Goal: Transaction & Acquisition: Purchase product/service

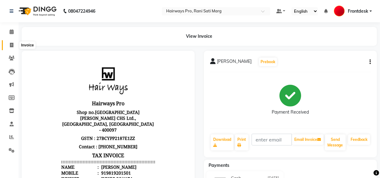
drag, startPoint x: 9, startPoint y: 45, endPoint x: 15, endPoint y: 47, distance: 6.8
click at [9, 45] on span at bounding box center [11, 45] width 11 height 7
select select "service"
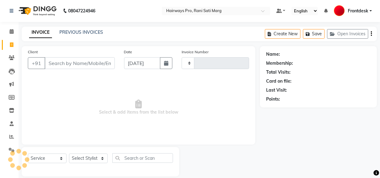
scroll to position [8, 0]
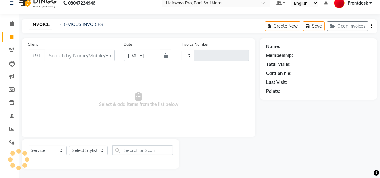
type input "2961"
select select "787"
click at [70, 56] on input "Client" at bounding box center [80, 55] width 70 height 12
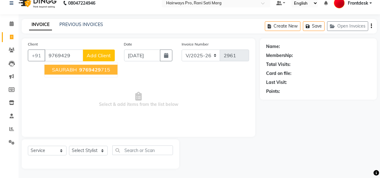
click at [74, 69] on span "SAURABH" at bounding box center [64, 69] width 25 height 6
type input "9769429715"
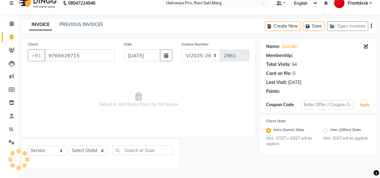
select select "1: Object"
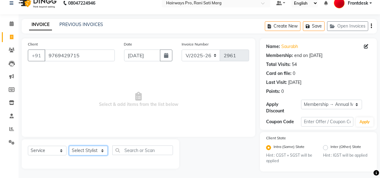
click at [84, 151] on select "Select Stylist ABID DANISH [PERSON_NAME] Frontdesk INTEZAR [PERSON_NAME] [PERSO…" at bounding box center [88, 151] width 39 height 10
select select "13192"
click at [69, 146] on select "Select Stylist ABID DANISH [PERSON_NAME] Frontdesk INTEZAR [PERSON_NAME] [PERSO…" at bounding box center [88, 151] width 39 height 10
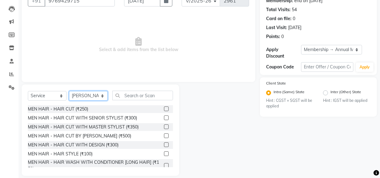
scroll to position [64, 0]
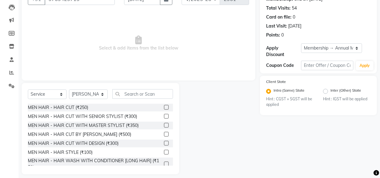
click at [87, 115] on div "MEN HAIR - HAIR CUT WITH SENIOR STYLIST (₹300)" at bounding box center [82, 116] width 109 height 6
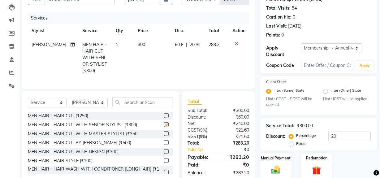
checkbox input "false"
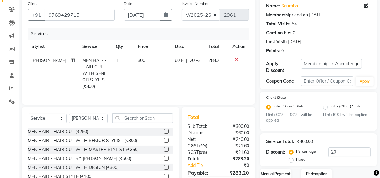
scroll to position [36, 0]
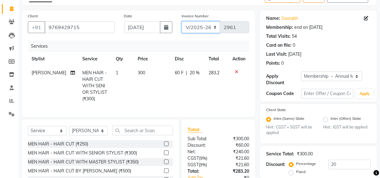
click at [203, 27] on select "INV/25-26 V/2025-26" at bounding box center [200, 27] width 39 height 12
select select "6960"
click at [181, 21] on select "INV/25-26 V/2025-26" at bounding box center [200, 27] width 39 height 12
type input "4175"
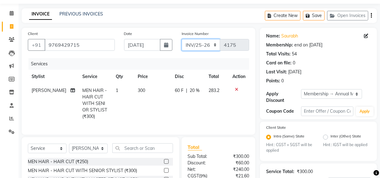
scroll to position [0, 0]
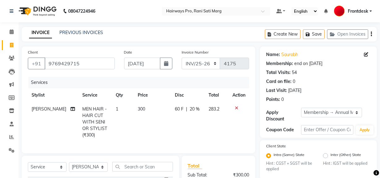
click at [370, 34] on icon "button" at bounding box center [370, 34] width 1 height 0
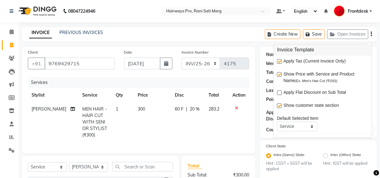
click at [278, 62] on label at bounding box center [279, 61] width 5 height 5
click at [278, 62] on input "checkbox" at bounding box center [279, 62] width 4 height 4
checkbox input "false"
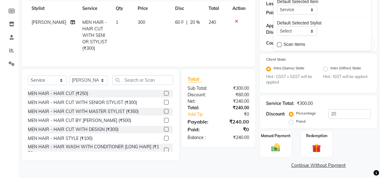
scroll to position [88, 0]
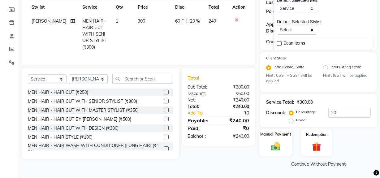
click at [273, 141] on img at bounding box center [275, 146] width 15 height 11
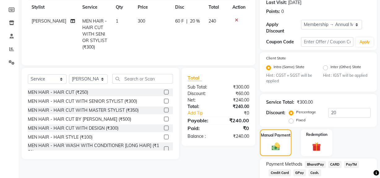
click at [313, 169] on span "Cash." at bounding box center [314, 172] width 13 height 7
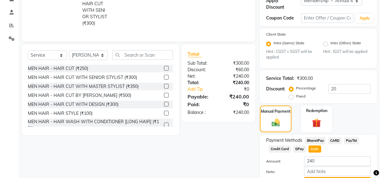
scroll to position [145, 0]
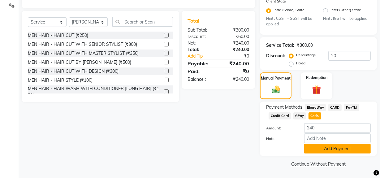
click at [323, 152] on button "Add Payment" at bounding box center [337, 149] width 66 height 10
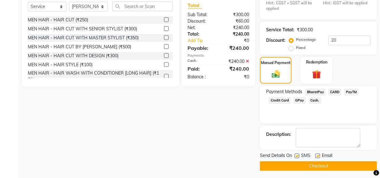
scroll to position [162, 0]
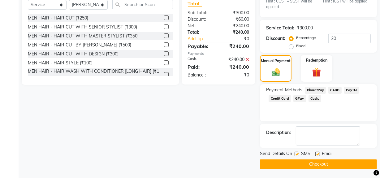
click at [296, 154] on label at bounding box center [296, 153] width 5 height 5
click at [296, 154] on input "checkbox" at bounding box center [296, 154] width 4 height 4
checkbox input "false"
click at [295, 164] on button "Checkout" at bounding box center [318, 164] width 117 height 10
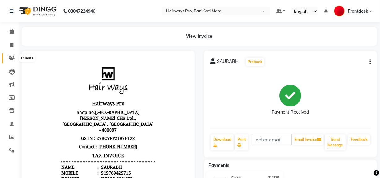
click at [11, 58] on icon at bounding box center [12, 58] width 6 height 5
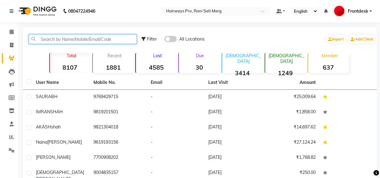
click at [78, 40] on input "text" at bounding box center [83, 39] width 108 height 10
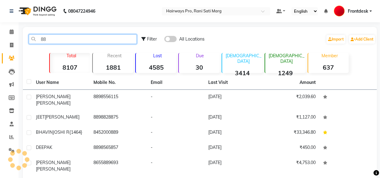
type input "8"
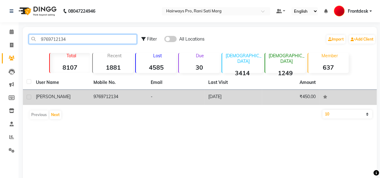
type input "9769712134"
click at [30, 97] on label at bounding box center [29, 97] width 5 height 5
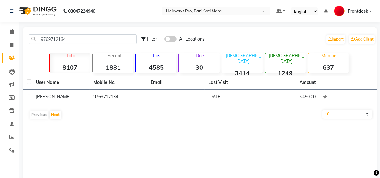
click at [30, 97] on input "checkbox" at bounding box center [29, 97] width 4 height 4
checkbox input "true"
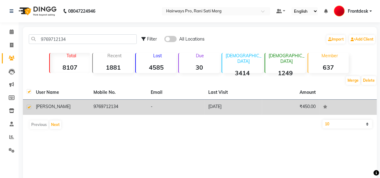
click at [46, 105] on span "[PERSON_NAME]" at bounding box center [53, 107] width 35 height 6
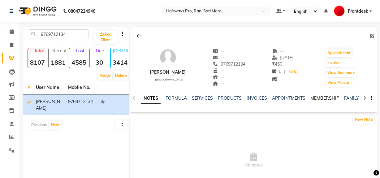
click at [325, 99] on link "MEMBERSHIP" at bounding box center [324, 98] width 29 height 6
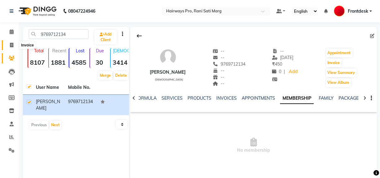
click at [8, 45] on span at bounding box center [11, 45] width 11 height 7
select select "787"
select select "service"
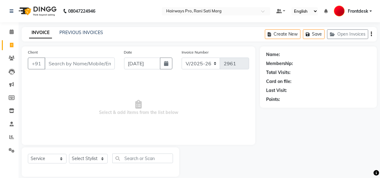
scroll to position [8, 0]
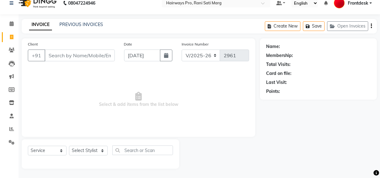
click at [80, 55] on input "Client" at bounding box center [80, 55] width 70 height 12
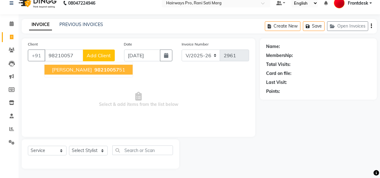
click at [94, 66] on button "[PERSON_NAME] O 98210057 51" at bounding box center [89, 70] width 88 height 10
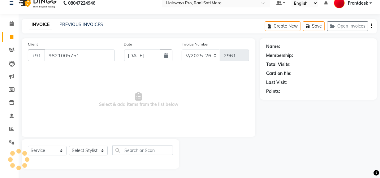
type input "9821005751"
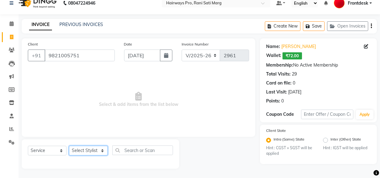
click at [92, 150] on select "Select Stylist ABID DANISH [PERSON_NAME] Frontdesk INTEZAR [PERSON_NAME] [PERSO…" at bounding box center [88, 151] width 39 height 10
click at [69, 146] on select "Select Stylist ABID DANISH [PERSON_NAME] Frontdesk INTEZAR [PERSON_NAME] [PERSO…" at bounding box center [88, 151] width 39 height 10
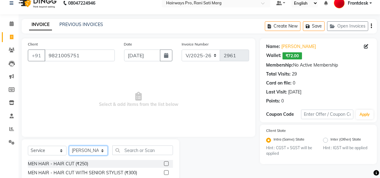
drag, startPoint x: 77, startPoint y: 150, endPoint x: 77, endPoint y: 146, distance: 3.7
click at [77, 147] on select "Select Stylist ABID DANISH [PERSON_NAME] Frontdesk INTEZAR [PERSON_NAME] [PERSO…" at bounding box center [88, 151] width 39 height 10
click at [69, 146] on select "Select Stylist ABID DANISH [PERSON_NAME] Frontdesk INTEZAR [PERSON_NAME] [PERSO…" at bounding box center [88, 151] width 39 height 10
click at [82, 148] on select "Select Stylist ABID DANISH [PERSON_NAME] Frontdesk INTEZAR [PERSON_NAME] [PERSO…" at bounding box center [88, 151] width 39 height 10
select select "13192"
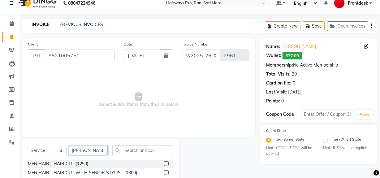
click at [69, 146] on select "Select Stylist ABID DANISH [PERSON_NAME] Frontdesk INTEZAR [PERSON_NAME] [PERSO…" at bounding box center [88, 151] width 39 height 10
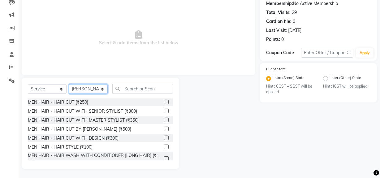
scroll to position [70, 0]
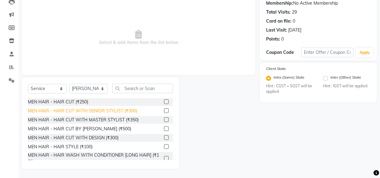
click at [87, 113] on div "MEN HAIR - HAIR CUT WITH SENIOR STYLIST (₹300)" at bounding box center [82, 111] width 109 height 6
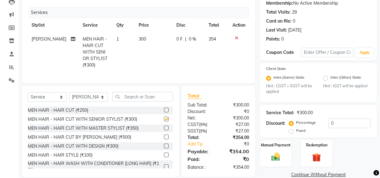
checkbox input "false"
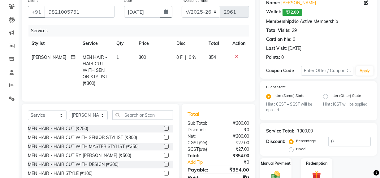
scroll to position [42, 0]
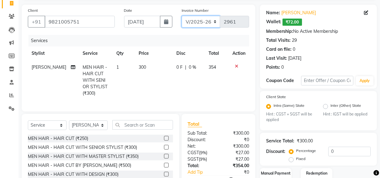
click at [202, 24] on select "INV/25-26 V/2025-26" at bounding box center [200, 22] width 39 height 12
select select "6960"
click at [181, 16] on select "INV/25-26 V/2025-26" at bounding box center [200, 22] width 39 height 12
type input "4176"
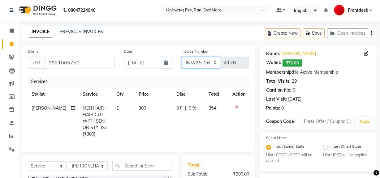
scroll to position [0, 0]
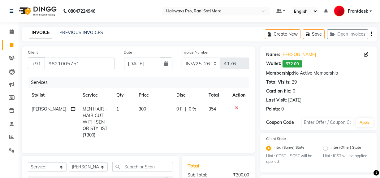
click at [370, 33] on button "button" at bounding box center [370, 34] width 1 height 15
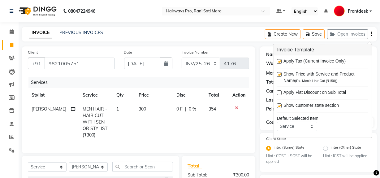
click at [281, 62] on label at bounding box center [279, 61] width 5 height 5
click at [281, 62] on input "checkbox" at bounding box center [279, 62] width 4 height 4
checkbox input "false"
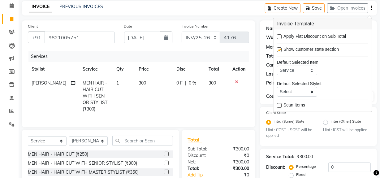
scroll to position [82, 0]
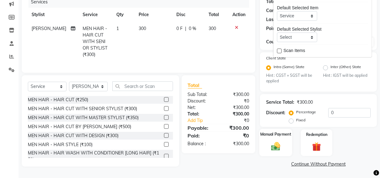
click at [278, 145] on img at bounding box center [275, 146] width 15 height 11
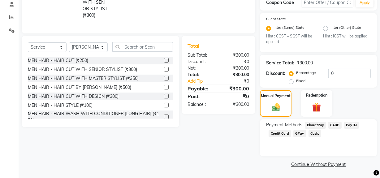
scroll to position [120, 0]
click at [314, 134] on span "Cash." at bounding box center [314, 133] width 13 height 7
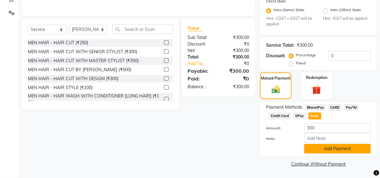
click at [314, 148] on button "Add Payment" at bounding box center [337, 149] width 66 height 10
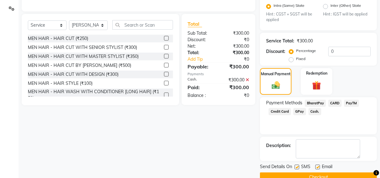
scroll to position [155, 0]
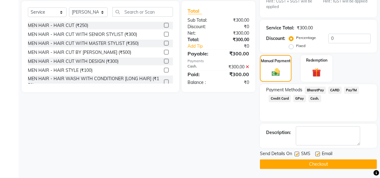
click at [297, 152] on label at bounding box center [296, 153] width 5 height 5
click at [297, 152] on input "checkbox" at bounding box center [296, 154] width 4 height 4
checkbox input "false"
click at [284, 163] on button "Checkout" at bounding box center [318, 164] width 117 height 10
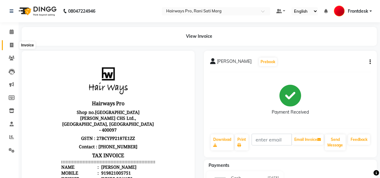
click at [9, 45] on span at bounding box center [11, 45] width 11 height 7
select select "service"
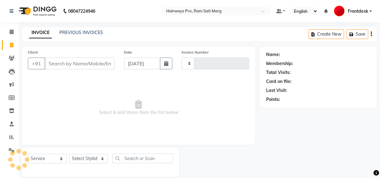
type input "2961"
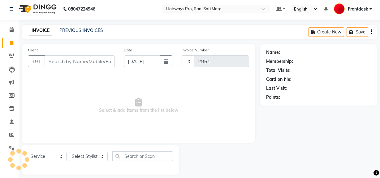
select select "787"
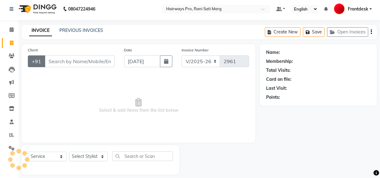
scroll to position [8, 0]
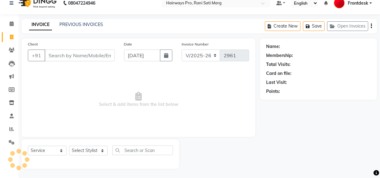
click at [74, 56] on input "Client" at bounding box center [80, 55] width 70 height 12
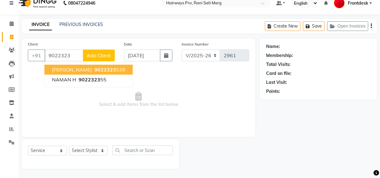
click at [84, 68] on span "[PERSON_NAME]" at bounding box center [72, 69] width 40 height 6
type input "9022323539"
select select "1: Object"
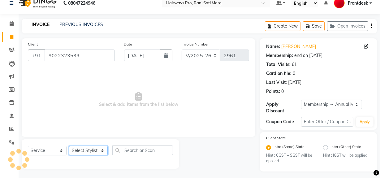
click at [84, 154] on select "Select Stylist ABID DANISH [PERSON_NAME] Frontdesk INTEZAR [PERSON_NAME] [PERSO…" at bounding box center [88, 151] width 39 height 10
select select "13188"
click at [69, 146] on select "Select Stylist ABID DANISH [PERSON_NAME] Frontdesk INTEZAR [PERSON_NAME] [PERSO…" at bounding box center [88, 151] width 39 height 10
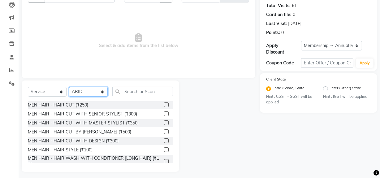
scroll to position [70, 0]
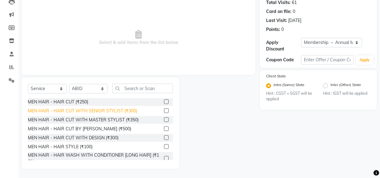
click at [96, 110] on div "MEN HAIR - HAIR CUT WITH SENIOR STYLIST (₹300)" at bounding box center [82, 111] width 109 height 6
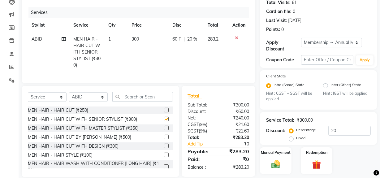
checkbox input "false"
click at [82, 102] on select "Select Stylist ABID DANISH [PERSON_NAME] Frontdesk INTEZAR [PERSON_NAME] [PERSO…" at bounding box center [88, 97] width 39 height 10
select select "13187"
click at [69, 96] on select "Select Stylist ABID DANISH [PERSON_NAME] Frontdesk INTEZAR [PERSON_NAME] [PERSO…" at bounding box center [88, 97] width 39 height 10
click at [128, 100] on input "text" at bounding box center [142, 97] width 61 height 10
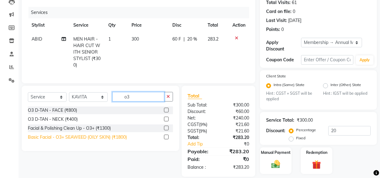
type input "o3"
click at [83, 140] on div "Basic Facial - O3+ SEAWEED (OILY SKIN) (₹1800)" at bounding box center [77, 137] width 99 height 6
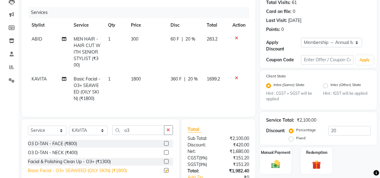
checkbox input "false"
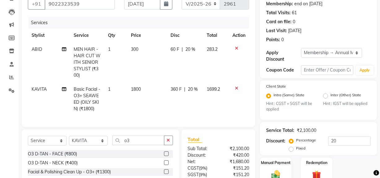
scroll to position [59, 0]
click at [140, 49] on td "300" at bounding box center [147, 63] width 40 height 40
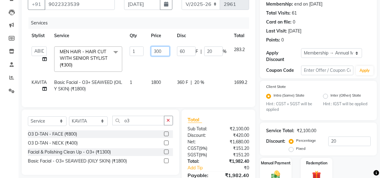
click at [163, 50] on input "300" at bounding box center [160, 51] width 19 height 10
type input "3"
type input "203"
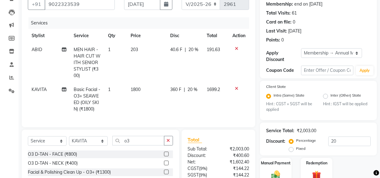
click at [172, 65] on tr "ABID MEN HAIR - HAIR CUT WITH SENIOR STYLIST (₹300) 1 203 40.6 F | 20 % 191.63" at bounding box center [138, 63] width 221 height 40
click at [201, 49] on td "40.6 F | 20 %" at bounding box center [184, 63] width 36 height 40
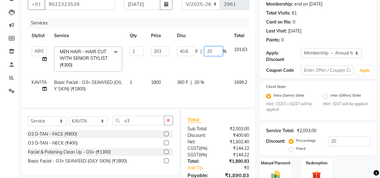
click at [219, 50] on input "20" at bounding box center [213, 51] width 19 height 10
type input "2"
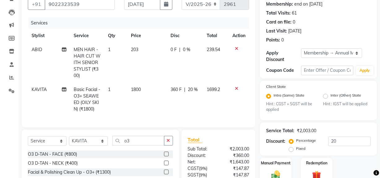
click at [202, 38] on tr "Stylist Service Qty Price Disc Total Action" at bounding box center [138, 36] width 221 height 14
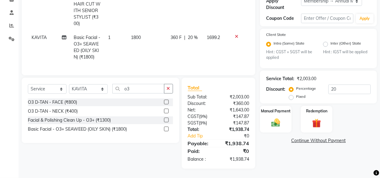
scroll to position [116, 0]
click at [271, 123] on img at bounding box center [275, 122] width 15 height 11
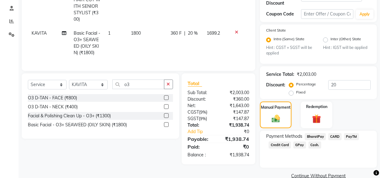
click at [312, 145] on span "Cash." at bounding box center [314, 144] width 13 height 7
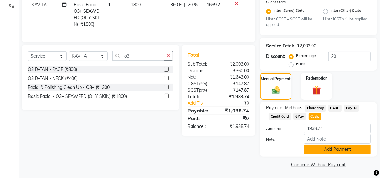
scroll to position [145, 0]
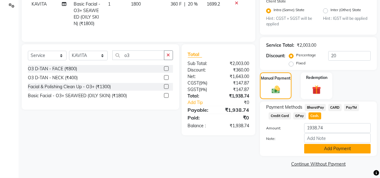
click at [318, 144] on button "Add Payment" at bounding box center [337, 149] width 66 height 10
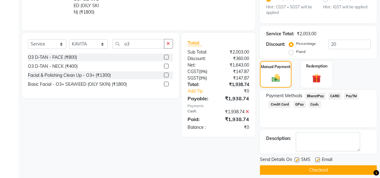
scroll to position [162, 0]
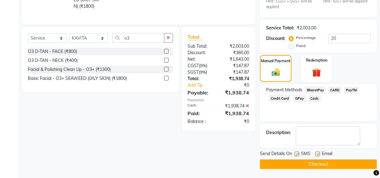
click at [296, 153] on label at bounding box center [296, 153] width 5 height 5
click at [296, 153] on input "checkbox" at bounding box center [296, 154] width 4 height 4
checkbox input "false"
click at [290, 167] on button "Checkout" at bounding box center [318, 164] width 117 height 10
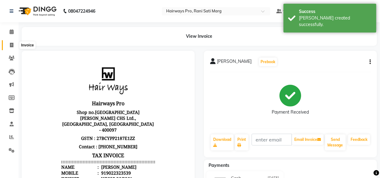
click at [10, 44] on icon at bounding box center [11, 45] width 3 height 5
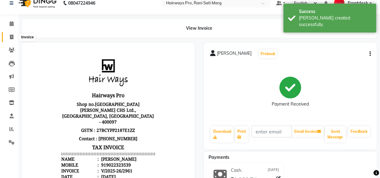
select select "787"
select select "service"
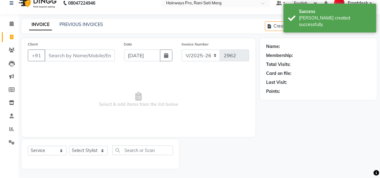
click at [74, 55] on input "Client" at bounding box center [80, 55] width 70 height 12
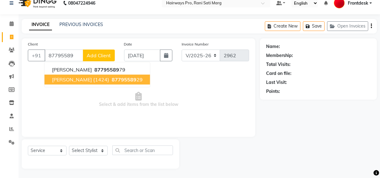
click at [87, 79] on span "[PERSON_NAME] {1424}" at bounding box center [80, 79] width 57 height 6
type input "8779558929"
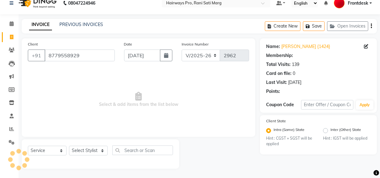
select select "1: Object"
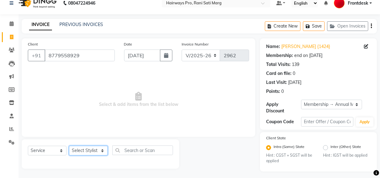
click at [86, 150] on select "Select Stylist ABID DANISH [PERSON_NAME] Frontdesk INTEZAR [PERSON_NAME] [PERSO…" at bounding box center [88, 151] width 39 height 10
select select "13192"
click at [69, 146] on select "Select Stylist ABID DANISH [PERSON_NAME] Frontdesk INTEZAR [PERSON_NAME] [PERSO…" at bounding box center [88, 151] width 39 height 10
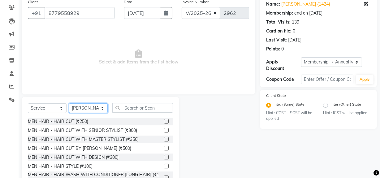
scroll to position [64, 0]
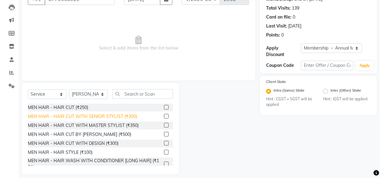
click at [83, 116] on div "MEN HAIR - HAIR CUT WITH SENIOR STYLIST (₹300)" at bounding box center [82, 116] width 109 height 6
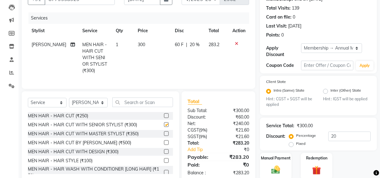
checkbox input "false"
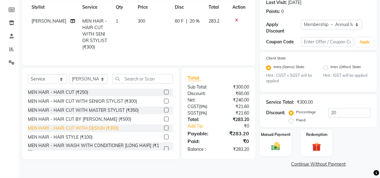
scroll to position [28, 0]
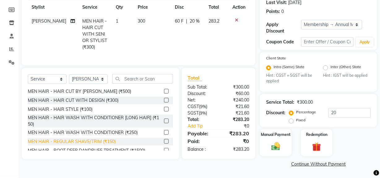
click at [87, 145] on div "MEN HAIR - REGULAR SHAVE/TRIM (₹150)" at bounding box center [72, 141] width 88 height 6
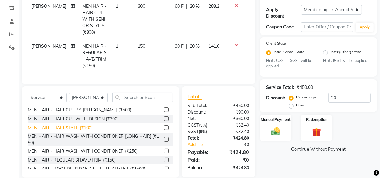
scroll to position [116, 0]
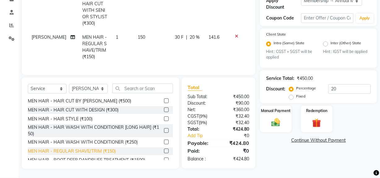
click at [83, 150] on div "MEN HAIR - REGULAR SHAVE/TRIM (₹150)" at bounding box center [72, 151] width 88 height 6
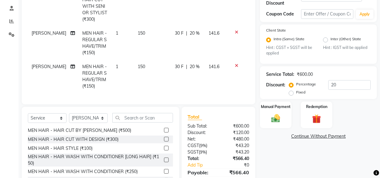
checkbox input "false"
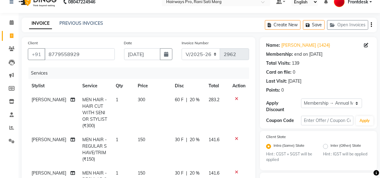
scroll to position [0, 0]
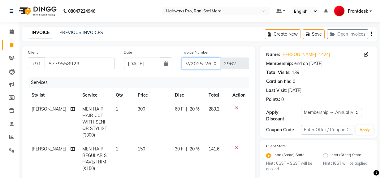
drag, startPoint x: 198, startPoint y: 62, endPoint x: 198, endPoint y: 66, distance: 3.2
click at [198, 62] on select "INV/25-26 V/2025-26" at bounding box center [200, 64] width 39 height 12
select select "6960"
click at [181, 58] on select "INV/25-26 V/2025-26" at bounding box center [200, 64] width 39 height 12
type input "4177"
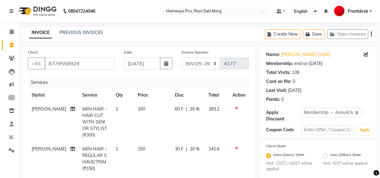
click at [370, 34] on div "Create New Save Open Invoices" at bounding box center [321, 34] width 112 height 15
click at [370, 32] on button "button" at bounding box center [370, 34] width 1 height 15
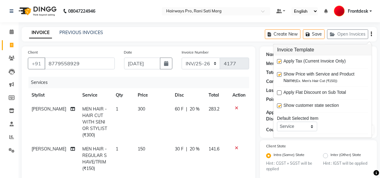
click at [279, 61] on label at bounding box center [279, 61] width 5 height 5
click at [279, 61] on input "checkbox" at bounding box center [279, 62] width 4 height 4
checkbox input "false"
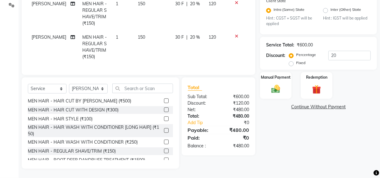
scroll to position [149, 0]
click at [278, 86] on img at bounding box center [275, 89] width 15 height 11
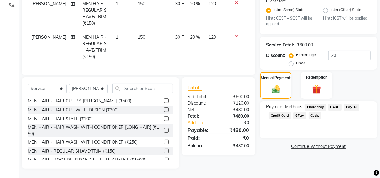
click at [315, 112] on span "Cash." at bounding box center [314, 115] width 13 height 7
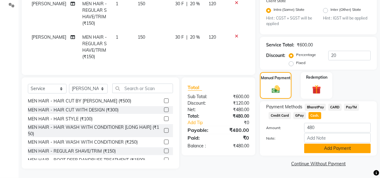
click at [320, 145] on button "Add Payment" at bounding box center [337, 148] width 66 height 10
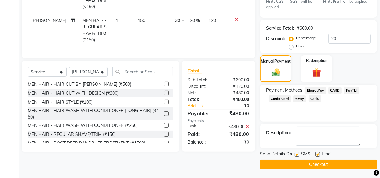
scroll to position [162, 0]
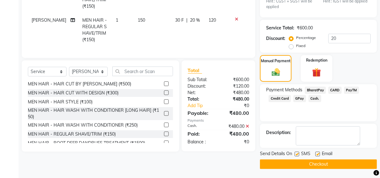
click at [297, 154] on label at bounding box center [296, 153] width 5 height 5
click at [297, 154] on input "checkbox" at bounding box center [296, 154] width 4 height 4
checkbox input "false"
click at [293, 161] on button "Checkout" at bounding box center [318, 164] width 117 height 10
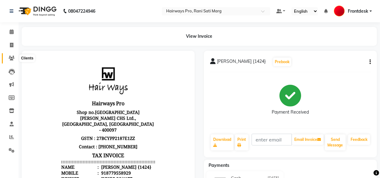
click at [11, 55] on span at bounding box center [11, 58] width 11 height 7
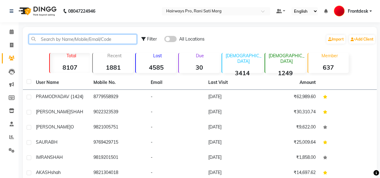
click at [46, 40] on input "text" at bounding box center [83, 39] width 108 height 10
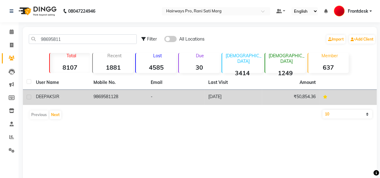
click at [40, 96] on span "DEEPAK" at bounding box center [44, 97] width 16 height 6
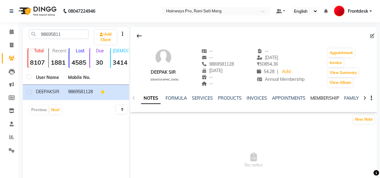
click at [314, 96] on link "MEMBERSHIP" at bounding box center [324, 98] width 29 height 6
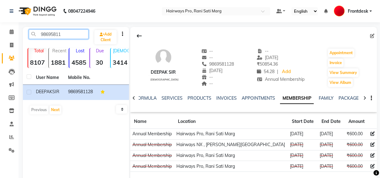
click at [65, 34] on input "98695811" at bounding box center [59, 34] width 60 height 10
type input "9"
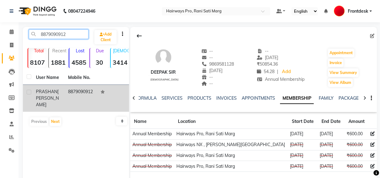
type input "8879090912"
click at [29, 91] on label at bounding box center [29, 92] width 5 height 5
click at [29, 91] on input "checkbox" at bounding box center [29, 92] width 4 height 4
checkbox input "true"
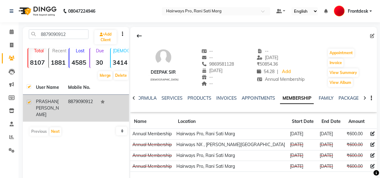
click at [47, 101] on span "PRASHAN" at bounding box center [46, 102] width 21 height 6
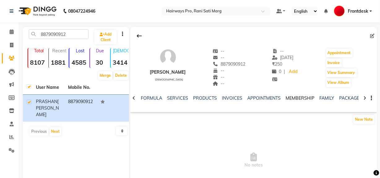
click at [299, 98] on link "MEMBERSHIP" at bounding box center [299, 98] width 29 height 6
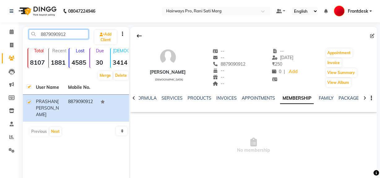
click at [76, 34] on input "8879090912" at bounding box center [59, 34] width 60 height 10
type input "8"
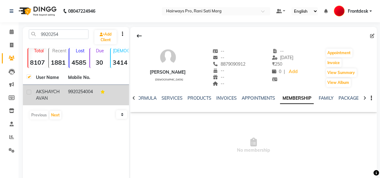
click at [81, 86] on td "9920254004" at bounding box center [80, 95] width 32 height 20
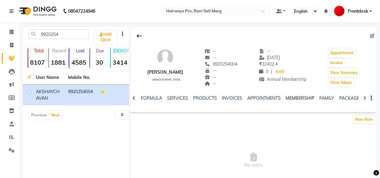
click at [300, 100] on link "MEMBERSHIP" at bounding box center [299, 98] width 29 height 6
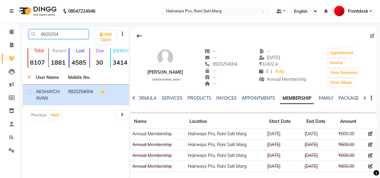
click at [67, 34] on input "9920254" at bounding box center [59, 34] width 60 height 10
type input "9"
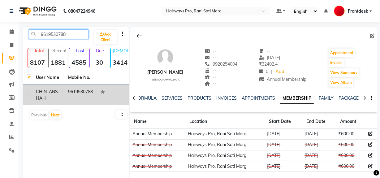
type input "9619530788"
click at [28, 93] on label at bounding box center [29, 92] width 5 height 5
click at [28, 93] on input "checkbox" at bounding box center [29, 92] width 4 height 4
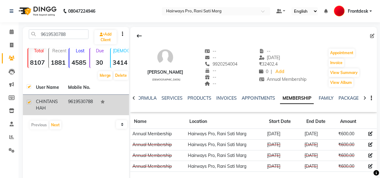
click at [30, 101] on label at bounding box center [29, 102] width 5 height 5
click at [30, 101] on input "checkbox" at bounding box center [29, 102] width 4 height 4
checkbox input "false"
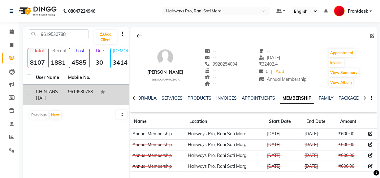
click at [31, 91] on label at bounding box center [29, 92] width 5 height 5
click at [31, 91] on input "checkbox" at bounding box center [29, 92] width 4 height 4
checkbox input "true"
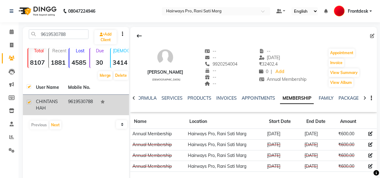
click at [44, 102] on span "CHINTAN" at bounding box center [45, 102] width 19 height 6
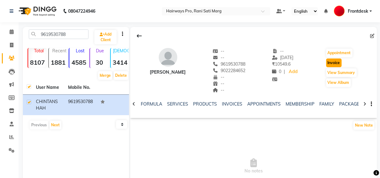
click at [329, 62] on button "Invoice" at bounding box center [333, 62] width 15 height 9
select select "service"
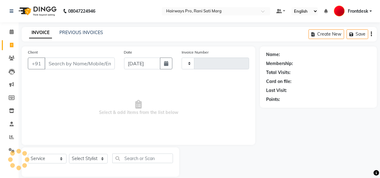
scroll to position [8, 0]
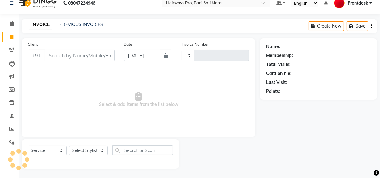
type input "2962"
select select "787"
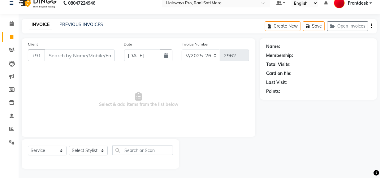
type input "9619530788"
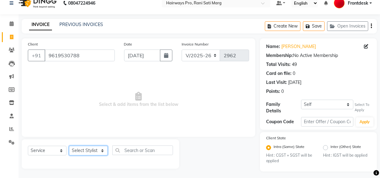
click at [92, 153] on select "Select Stylist ABID DANISH [PERSON_NAME] Frontdesk INTEZAR [PERSON_NAME] [PERSO…" at bounding box center [88, 151] width 39 height 10
select select "45602"
click at [69, 146] on select "Select Stylist ABID DANISH [PERSON_NAME] Frontdesk INTEZAR [PERSON_NAME] [PERSO…" at bounding box center [88, 151] width 39 height 10
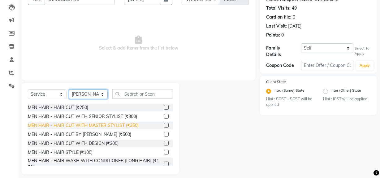
scroll to position [28, 0]
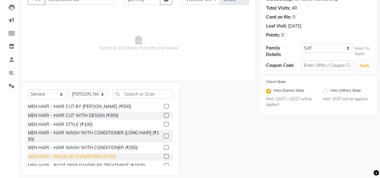
click at [83, 157] on div "MEN HAIR - REGULAR SHAVE/TRIM (₹150)" at bounding box center [72, 156] width 88 height 6
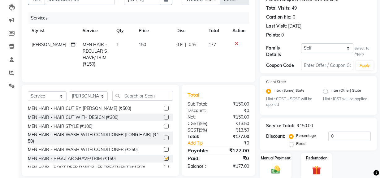
checkbox input "false"
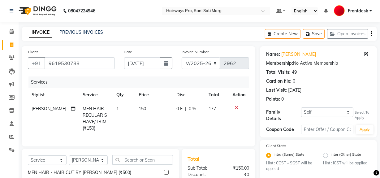
scroll to position [0, 0]
click at [371, 31] on button "button" at bounding box center [370, 34] width 1 height 15
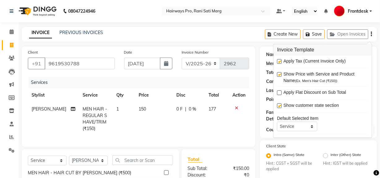
click at [278, 61] on label at bounding box center [279, 61] width 5 height 5
click at [278, 61] on input "checkbox" at bounding box center [279, 62] width 4 height 4
checkbox input "false"
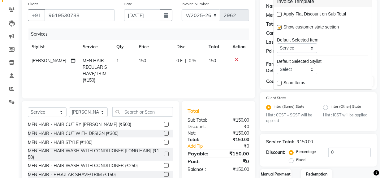
scroll to position [87, 0]
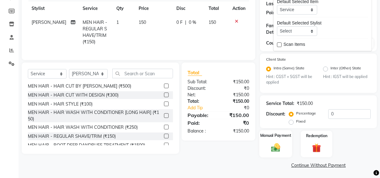
click at [273, 149] on img at bounding box center [275, 147] width 15 height 11
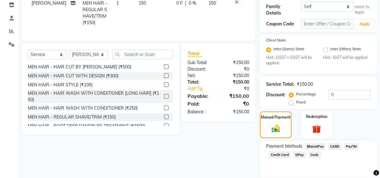
scroll to position [126, 0]
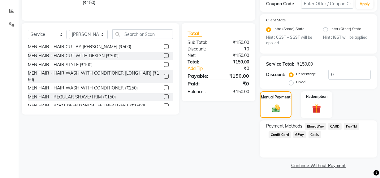
click at [313, 134] on span "Cash." at bounding box center [314, 134] width 13 height 7
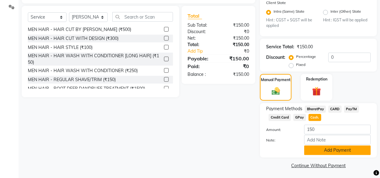
click at [316, 146] on button "Add Payment" at bounding box center [337, 150] width 66 height 10
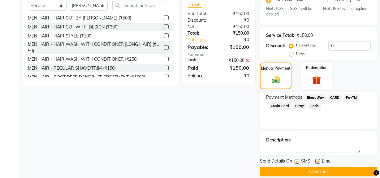
scroll to position [161, 0]
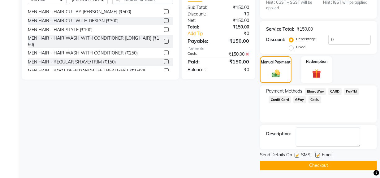
click at [297, 153] on label at bounding box center [296, 155] width 5 height 5
click at [297, 153] on input "checkbox" at bounding box center [296, 155] width 4 height 4
checkbox input "false"
drag, startPoint x: 297, startPoint y: 159, endPoint x: 295, endPoint y: 165, distance: 6.5
click at [296, 159] on div "Send Details On SMS Email Checkout" at bounding box center [318, 160] width 117 height 19
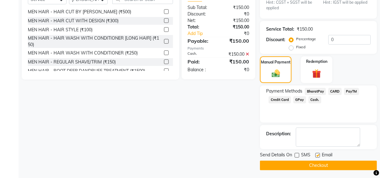
click at [296, 165] on button "Checkout" at bounding box center [318, 165] width 117 height 10
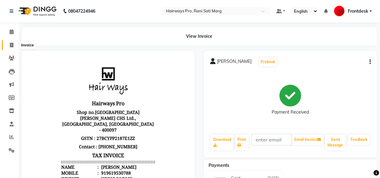
click at [14, 44] on span at bounding box center [11, 45] width 11 height 7
select select "service"
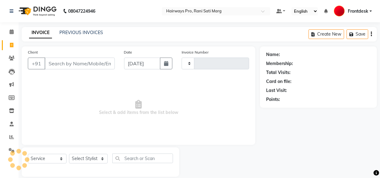
scroll to position [8, 0]
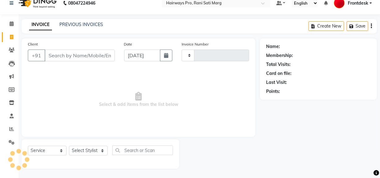
type input "2963"
select select "787"
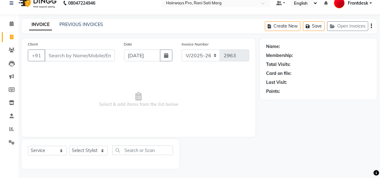
click at [68, 56] on input "Client" at bounding box center [80, 55] width 70 height 12
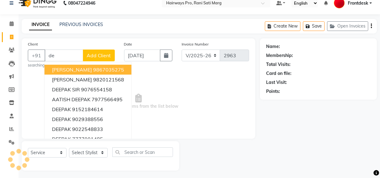
type input "d"
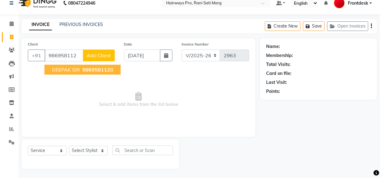
click at [55, 68] on span "DEEPAK SIR" at bounding box center [66, 69] width 28 height 6
type input "9869581128"
select select "1: Object"
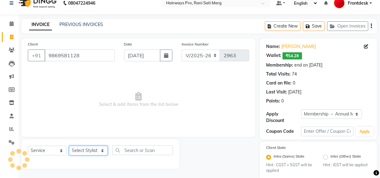
click at [80, 148] on select "Select Stylist ABID DANISH [PERSON_NAME] Frontdesk INTEZAR [PERSON_NAME] [PERSO…" at bounding box center [88, 151] width 39 height 10
select select "45602"
click at [69, 146] on select "Select Stylist ABID DANISH [PERSON_NAME] Frontdesk INTEZAR [PERSON_NAME] [PERSO…" at bounding box center [88, 151] width 39 height 10
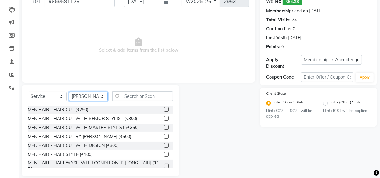
scroll to position [70, 0]
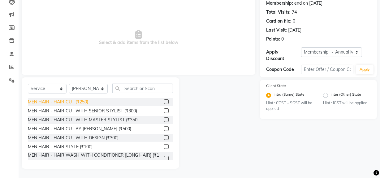
click at [84, 101] on div "MEN HAIR - HAIR CUT (₹250)" at bounding box center [58, 102] width 60 height 6
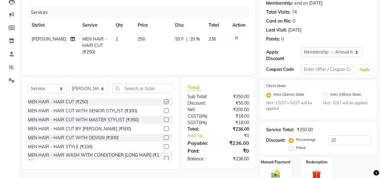
checkbox input "false"
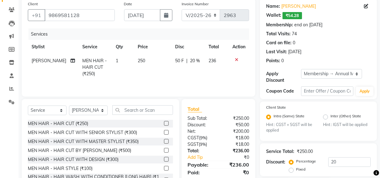
scroll to position [0, 0]
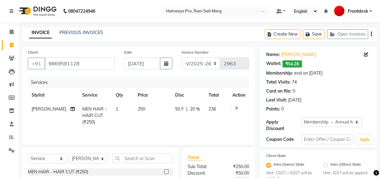
click at [371, 34] on icon "button" at bounding box center [370, 34] width 1 height 0
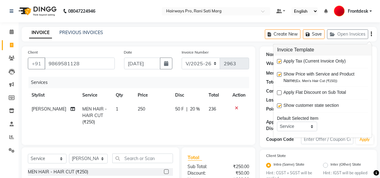
click at [277, 61] on label at bounding box center [279, 61] width 5 height 5
click at [277, 61] on input "checkbox" at bounding box center [279, 62] width 4 height 4
checkbox input "false"
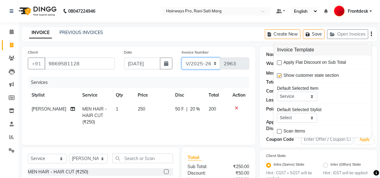
click at [200, 66] on select "INV/25-26 V/2025-26" at bounding box center [200, 64] width 39 height 12
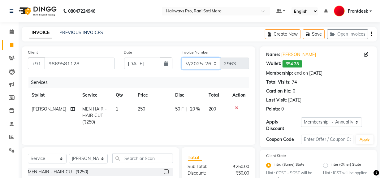
select select "6960"
click at [181, 58] on select "INV/25-26 V/2025-26" at bounding box center [200, 64] width 39 height 12
type input "4178"
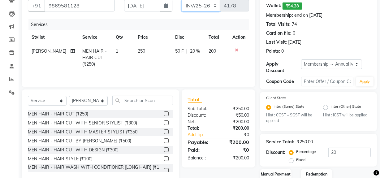
scroll to position [97, 0]
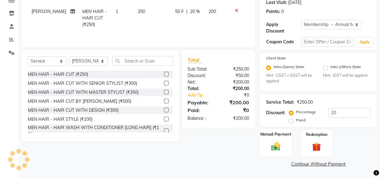
click at [271, 141] on img at bounding box center [275, 146] width 15 height 11
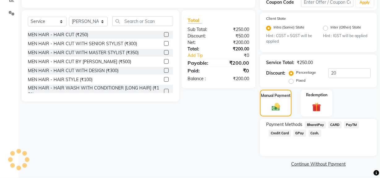
click at [309, 131] on span "Cash." at bounding box center [314, 133] width 13 height 7
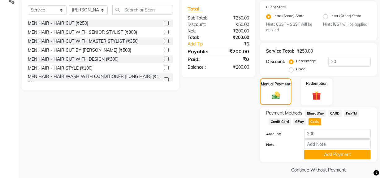
scroll to position [155, 0]
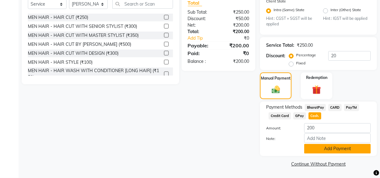
click at [331, 148] on button "Add Payment" at bounding box center [337, 149] width 66 height 10
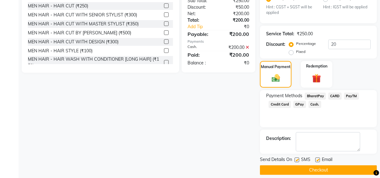
scroll to position [172, 0]
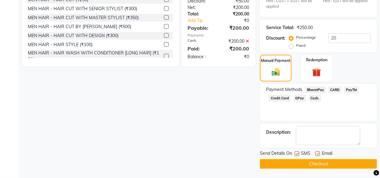
click at [297, 153] on label at bounding box center [296, 153] width 5 height 5
click at [297, 153] on input "checkbox" at bounding box center [296, 154] width 4 height 4
checkbox input "false"
click at [296, 164] on button "Checkout" at bounding box center [318, 164] width 117 height 10
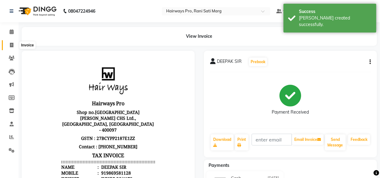
click at [12, 45] on icon at bounding box center [11, 45] width 3 height 5
select select "service"
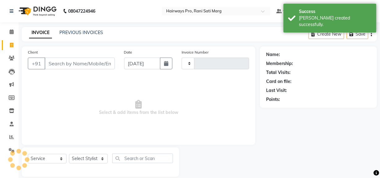
scroll to position [8, 0]
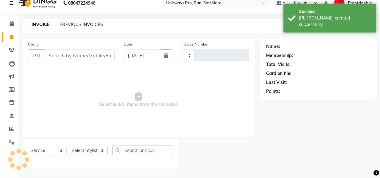
click at [77, 55] on input "Client" at bounding box center [80, 55] width 70 height 12
type input "2963"
select select "787"
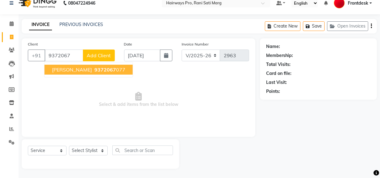
click at [94, 70] on span "9372067" at bounding box center [105, 69] width 22 height 6
type input "9372067077"
select select "1: Object"
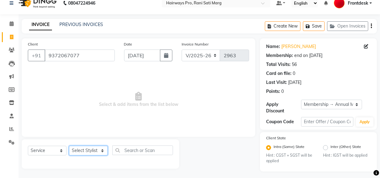
click at [83, 150] on select "Select Stylist ABID DANISH [PERSON_NAME] Frontdesk INTEZAR [PERSON_NAME] [PERSO…" at bounding box center [88, 151] width 39 height 10
click at [69, 146] on select "Select Stylist ABID DANISH [PERSON_NAME] Frontdesk INTEZAR [PERSON_NAME] [PERSO…" at bounding box center [88, 151] width 39 height 10
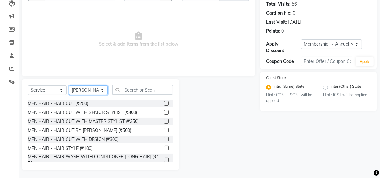
scroll to position [70, 0]
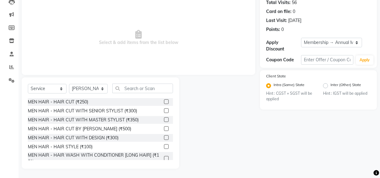
click at [89, 80] on div "Select Service Product Membership Package Voucher Prepaid Gift Card Select Styl…" at bounding box center [100, 122] width 157 height 91
click at [89, 90] on select "Select Stylist ABID DANISH [PERSON_NAME] Frontdesk INTEZAR [PERSON_NAME] [PERSO…" at bounding box center [88, 89] width 39 height 10
select select "13188"
click at [69, 84] on select "Select Stylist ABID DANISH [PERSON_NAME] Frontdesk INTEZAR [PERSON_NAME] [PERSO…" at bounding box center [88, 89] width 39 height 10
click at [91, 111] on div "MEN HAIR - HAIR CUT WITH SENIOR STYLIST (₹300)" at bounding box center [82, 111] width 109 height 6
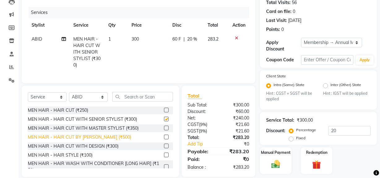
checkbox input "false"
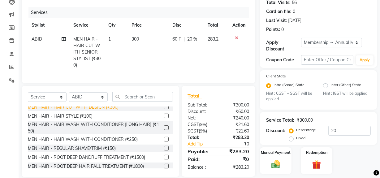
scroll to position [56, 0]
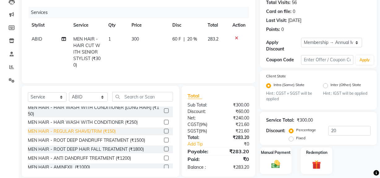
click at [85, 134] on div "MEN HAIR - REGULAR SHAVE/TRIM (₹150)" at bounding box center [72, 131] width 88 height 6
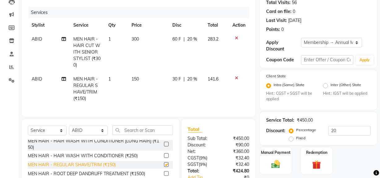
checkbox input "false"
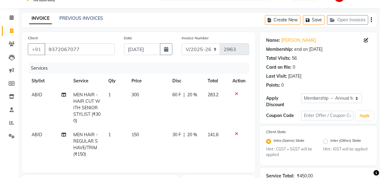
scroll to position [14, 0]
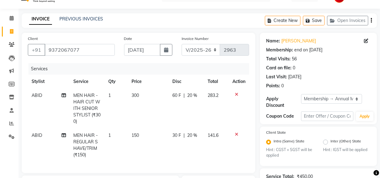
drag, startPoint x: 371, startPoint y: 21, endPoint x: 353, endPoint y: 28, distance: 19.1
click at [370, 21] on icon "button" at bounding box center [370, 20] width 1 height 0
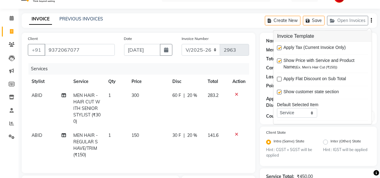
click at [281, 48] on div "Apply Tax (Current Invoice Only)" at bounding box center [322, 48] width 91 height 8
click at [279, 47] on label at bounding box center [279, 47] width 5 height 5
click at [279, 47] on input "checkbox" at bounding box center [279, 48] width 4 height 4
checkbox input "false"
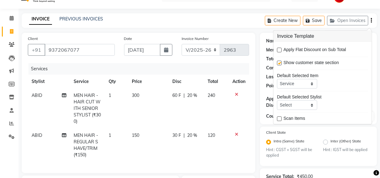
scroll to position [30, 0]
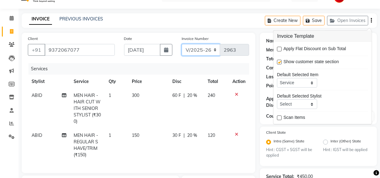
click at [209, 52] on select "INV/25-26 V/2025-26" at bounding box center [200, 50] width 39 height 12
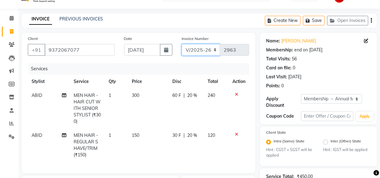
select select "6960"
click at [181, 44] on select "INV/25-26 V/2025-26" at bounding box center [200, 50] width 39 height 12
type input "4179"
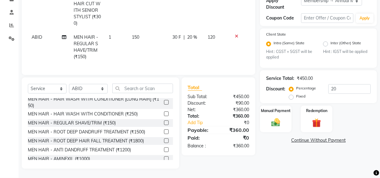
scroll to position [116, 0]
click at [276, 118] on img at bounding box center [275, 122] width 15 height 11
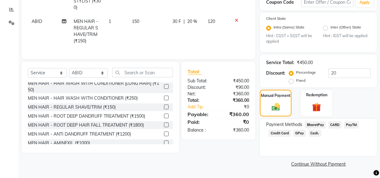
click at [312, 132] on span "Cash." at bounding box center [314, 133] width 13 height 7
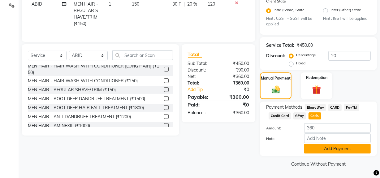
click at [315, 144] on button "Add Payment" at bounding box center [337, 149] width 66 height 10
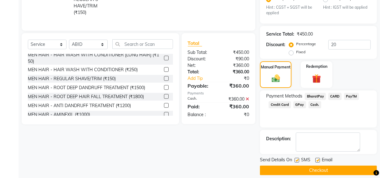
scroll to position [162, 0]
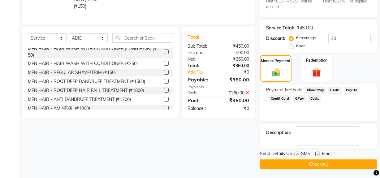
click at [296, 152] on label at bounding box center [296, 153] width 5 height 5
click at [296, 152] on input "checkbox" at bounding box center [296, 154] width 4 height 4
checkbox input "false"
click at [304, 165] on button "Checkout" at bounding box center [318, 164] width 117 height 10
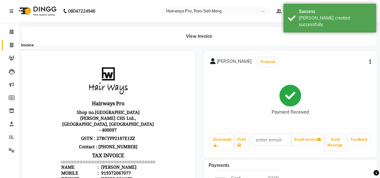
click at [11, 43] on icon at bounding box center [11, 45] width 3 height 5
select select "787"
select select "service"
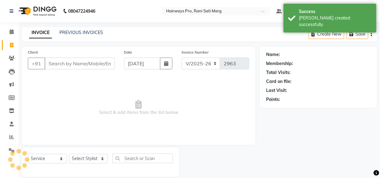
scroll to position [8, 0]
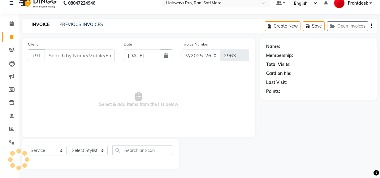
click at [79, 53] on input "Client" at bounding box center [80, 55] width 70 height 12
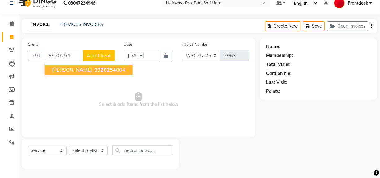
click at [96, 68] on span "9920254" at bounding box center [105, 69] width 22 height 6
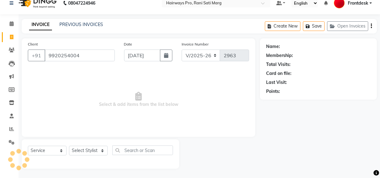
type input "9920254004"
select select "1: Object"
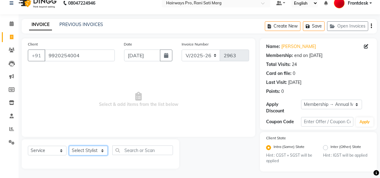
click at [82, 150] on select "Select Stylist ABID DANISH [PERSON_NAME] Frontdesk INTEZAR [PERSON_NAME] [PERSO…" at bounding box center [88, 151] width 39 height 10
select select "13188"
click at [69, 146] on select "Select Stylist ABID DANISH [PERSON_NAME] Frontdesk INTEZAR [PERSON_NAME] [PERSO…" at bounding box center [88, 151] width 39 height 10
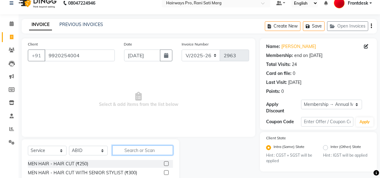
click at [129, 150] on input "text" at bounding box center [142, 150] width 61 height 10
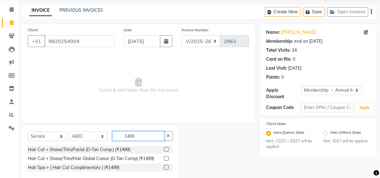
scroll to position [35, 0]
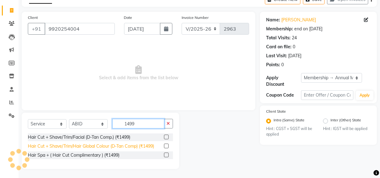
type input "1499"
click at [100, 146] on div "Hair Cut + Shave/Trim/Hair Global Colour (D-Tan Comp) (₹1499)" at bounding box center [91, 146] width 126 height 6
checkbox input "false"
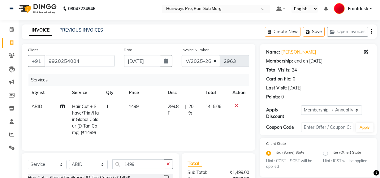
scroll to position [0, 0]
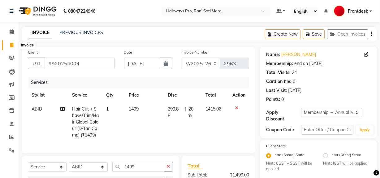
click at [12, 44] on icon at bounding box center [11, 45] width 3 height 5
select select "service"
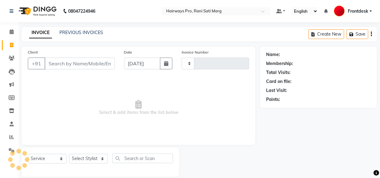
scroll to position [8, 0]
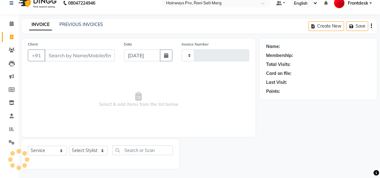
type input "2963"
select select "787"
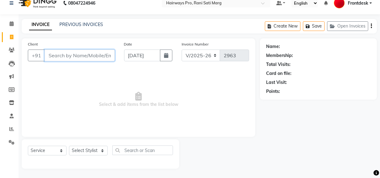
click at [70, 56] on input "Client" at bounding box center [80, 55] width 70 height 12
click at [71, 55] on input "Client" at bounding box center [80, 55] width 70 height 12
click at [72, 56] on input "Client" at bounding box center [80, 55] width 70 height 12
type input "7"
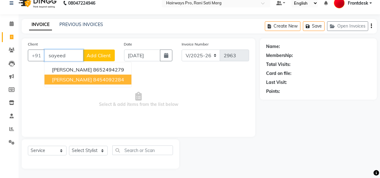
click at [80, 79] on span "[PERSON_NAME]" at bounding box center [72, 79] width 40 height 6
type input "8454092284"
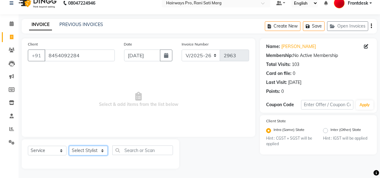
drag, startPoint x: 92, startPoint y: 151, endPoint x: 92, endPoint y: 147, distance: 3.7
click at [92, 151] on select "Select Stylist ABID DANISH [PERSON_NAME] Frontdesk INTEZAR [PERSON_NAME] [PERSO…" at bounding box center [88, 151] width 39 height 10
select select "13192"
click at [69, 146] on select "Select Stylist ABID DANISH [PERSON_NAME] Frontdesk INTEZAR [PERSON_NAME] [PERSO…" at bounding box center [88, 151] width 39 height 10
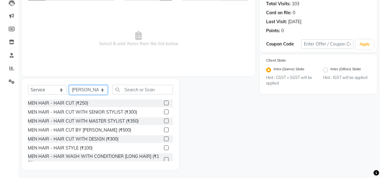
scroll to position [70, 0]
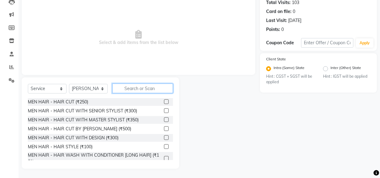
click at [122, 89] on input "text" at bounding box center [142, 88] width 61 height 10
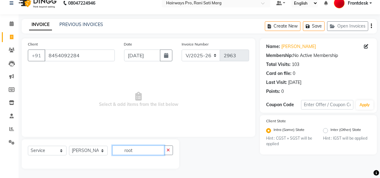
scroll to position [67, 0]
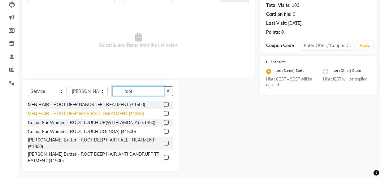
type input "root"
click at [117, 114] on div "MEN HAIR - ROOT DEEP HAIR FALL TREATMENT (₹1800)" at bounding box center [86, 113] width 116 height 6
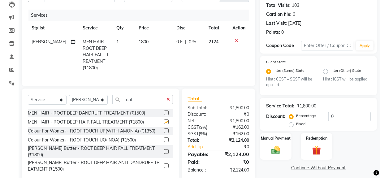
checkbox input "false"
click at [189, 41] on span "0 %" at bounding box center [192, 42] width 7 height 6
select select "13192"
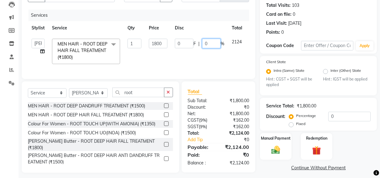
click at [203, 43] on input "0" at bounding box center [211, 44] width 19 height 10
type input "20"
click at [224, 51] on tr "ABID DANISH [PERSON_NAME] Frontdesk INTEZAR [PERSON_NAME] [PERSON_NAME] [PERSON…" at bounding box center [147, 51] width 238 height 33
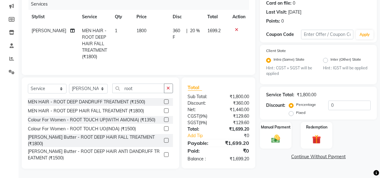
scroll to position [82, 0]
click at [328, 102] on input "0" at bounding box center [349, 105] width 42 height 10
type input "20"
click at [286, 134] on div "Manual Payment" at bounding box center [275, 135] width 33 height 28
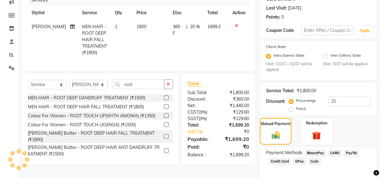
click at [312, 159] on span "Cash." at bounding box center [314, 161] width 13 height 7
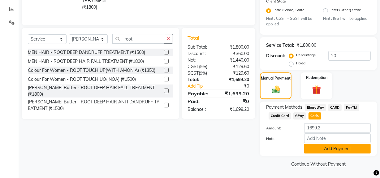
click at [322, 151] on button "Add Payment" at bounding box center [337, 149] width 66 height 10
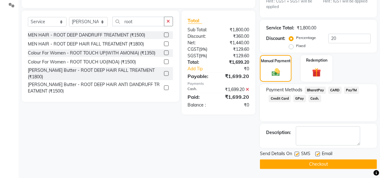
scroll to position [145, 0]
click at [297, 155] on label at bounding box center [296, 153] width 5 height 5
click at [297, 155] on input "checkbox" at bounding box center [296, 154] width 4 height 4
checkbox input "false"
click at [296, 165] on button "Checkout" at bounding box center [318, 164] width 117 height 10
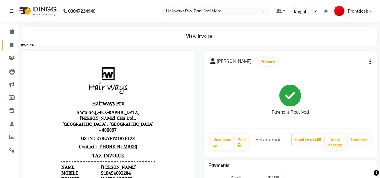
click at [9, 47] on span at bounding box center [11, 45] width 11 height 7
select select "787"
select select "service"
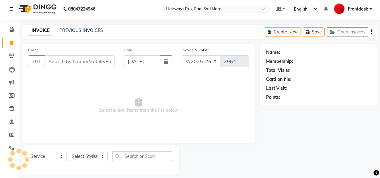
scroll to position [8, 0]
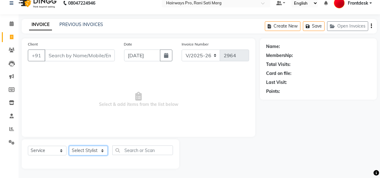
click at [77, 152] on select "Select Stylist ABID DANISH [PERSON_NAME] Frontdesk INTEZAR [PERSON_NAME] [PERSO…" at bounding box center [88, 151] width 39 height 10
select select "13187"
click at [69, 146] on select "Select Stylist ABID DANISH [PERSON_NAME] Frontdesk INTEZAR [PERSON_NAME] [PERSO…" at bounding box center [88, 151] width 39 height 10
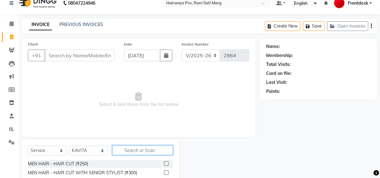
click at [126, 151] on input "text" at bounding box center [142, 150] width 61 height 10
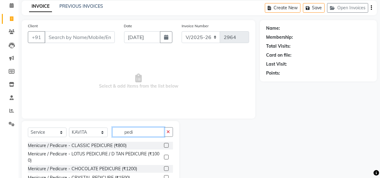
scroll to position [36, 0]
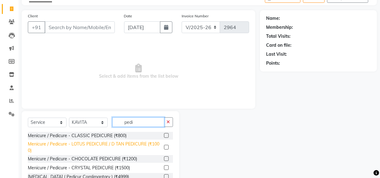
type input "pedi"
click at [96, 145] on div "Menicure / Pedicure - LOTUS PEDICURE / D TAN PEDICURE (₹1000)" at bounding box center [95, 147] width 134 height 13
checkbox input "false"
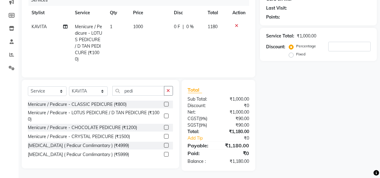
scroll to position [89, 0]
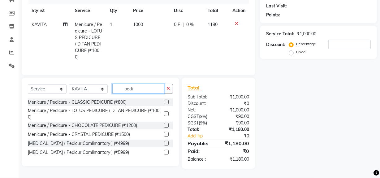
drag, startPoint x: 141, startPoint y: 87, endPoint x: 116, endPoint y: 90, distance: 24.6
click at [116, 90] on input "pedi" at bounding box center [138, 89] width 52 height 10
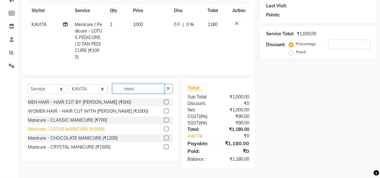
type input "mani"
click at [88, 129] on div "Manicure - LOTUS MANICURE (₹1000)" at bounding box center [66, 129] width 77 height 6
checkbox input "false"
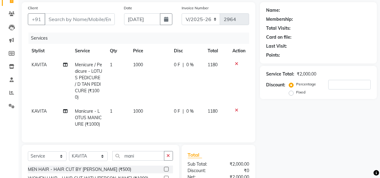
scroll to position [32, 0]
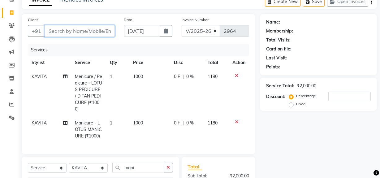
click at [58, 31] on input "Client" at bounding box center [80, 31] width 70 height 12
type input "9"
type input "0"
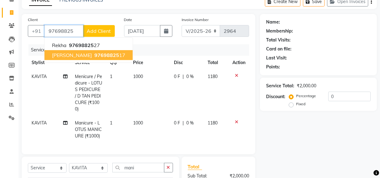
click at [64, 56] on span "[PERSON_NAME]" at bounding box center [72, 55] width 40 height 6
type input "9769882517"
select select "1: Object"
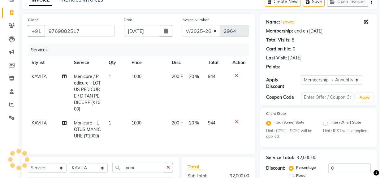
type input "20"
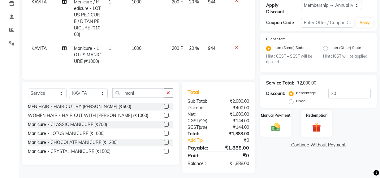
scroll to position [116, 0]
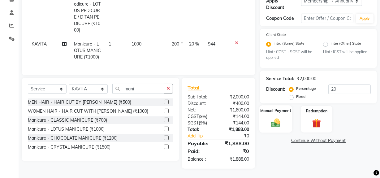
click at [272, 121] on img at bounding box center [275, 122] width 15 height 11
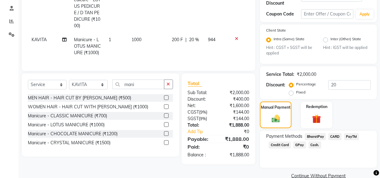
click at [300, 146] on span "GPay" at bounding box center [299, 144] width 13 height 7
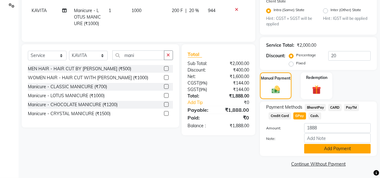
click at [307, 149] on button "Add Payment" at bounding box center [337, 149] width 66 height 10
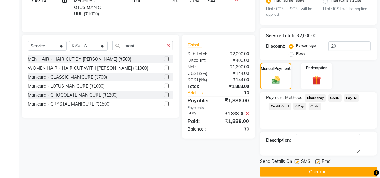
scroll to position [162, 0]
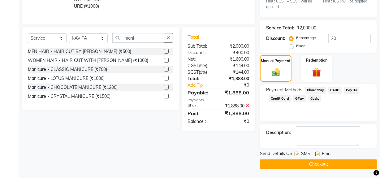
click at [297, 160] on button "Checkout" at bounding box center [318, 164] width 117 height 10
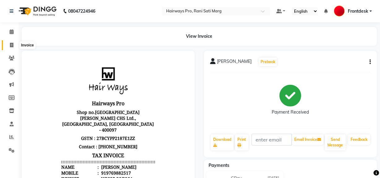
click at [10, 42] on span at bounding box center [11, 45] width 11 height 7
select select "787"
select select "service"
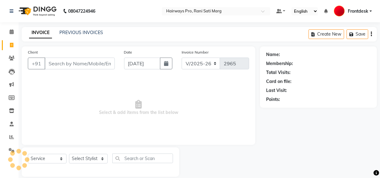
scroll to position [8, 0]
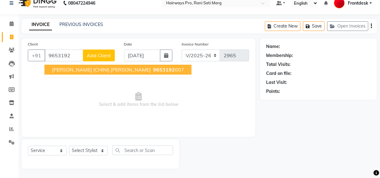
click at [85, 68] on span "[PERSON_NAME] (CHINI) [PERSON_NAME]" at bounding box center [101, 69] width 99 height 6
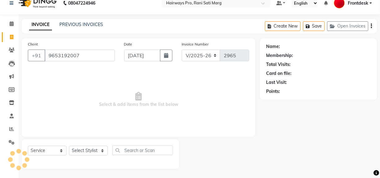
type input "9653192007"
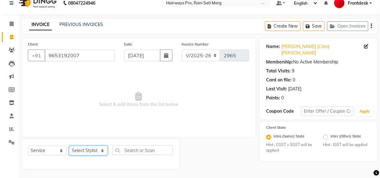
click at [83, 151] on select "Select Stylist ABID DANISH [PERSON_NAME] Frontdesk INTEZAR [PERSON_NAME] [PERSO…" at bounding box center [88, 151] width 39 height 10
select select "13192"
click at [69, 146] on select "Select Stylist ABID DANISH [PERSON_NAME] Frontdesk INTEZAR [PERSON_NAME] [PERSO…" at bounding box center [88, 151] width 39 height 10
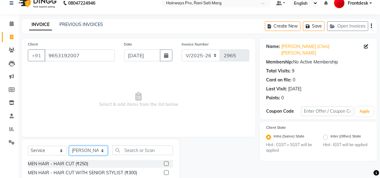
scroll to position [36, 0]
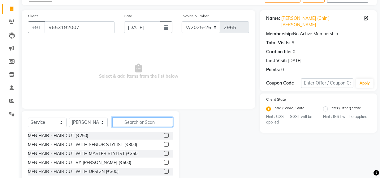
click at [123, 121] on input "text" at bounding box center [142, 122] width 61 height 10
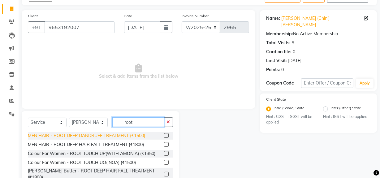
type input "root"
click at [136, 136] on div "MEN HAIR - ROOT DEEP DANDRUFF TREATMENT (₹1500)" at bounding box center [86, 135] width 117 height 6
checkbox input "false"
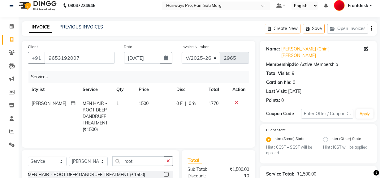
scroll to position [0, 0]
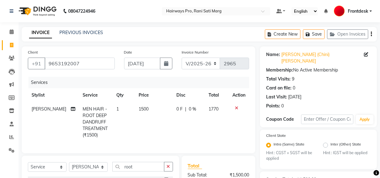
click at [371, 33] on button "button" at bounding box center [370, 34] width 1 height 15
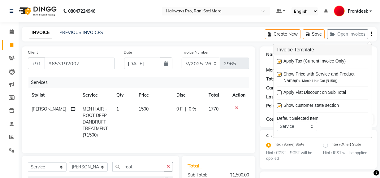
click at [279, 61] on label at bounding box center [279, 61] width 5 height 5
click at [279, 61] on input "checkbox" at bounding box center [279, 62] width 4 height 4
checkbox input "false"
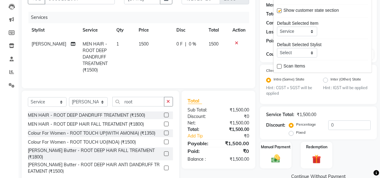
scroll to position [51, 0]
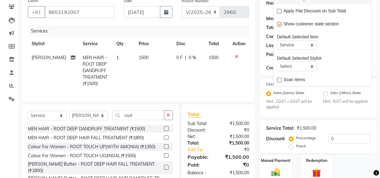
click at [185, 57] on div "0 F | 0 %" at bounding box center [188, 57] width 25 height 6
select select "13192"
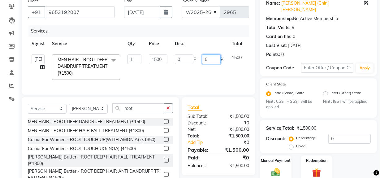
click at [202, 59] on input "0" at bounding box center [211, 59] width 19 height 10
type input "20"
click at [239, 81] on tr "ABID DANISH [PERSON_NAME] Frontdesk INTEZAR [PERSON_NAME] [PERSON_NAME] [PERSON…" at bounding box center [147, 67] width 238 height 33
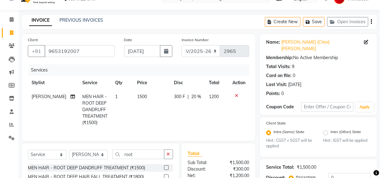
scroll to position [0, 0]
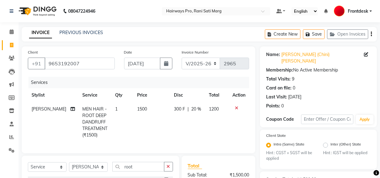
click at [371, 34] on icon "button" at bounding box center [370, 34] width 1 height 0
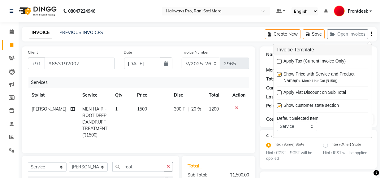
click at [279, 61] on label at bounding box center [279, 61] width 5 height 5
click at [279, 61] on input "checkbox" at bounding box center [279, 62] width 4 height 4
checkbox input "true"
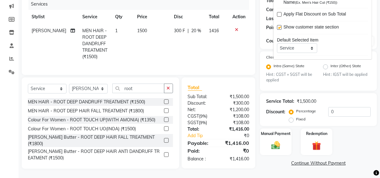
scroll to position [82, 0]
click at [276, 140] on img at bounding box center [275, 145] width 15 height 11
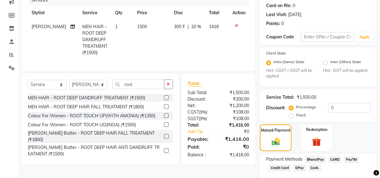
click at [299, 164] on span "GPay" at bounding box center [299, 167] width 13 height 7
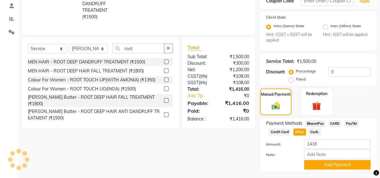
scroll to position [128, 0]
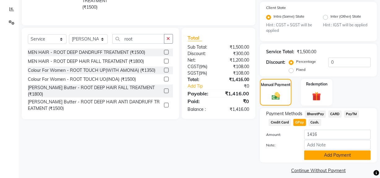
click at [317, 150] on button "Add Payment" at bounding box center [337, 155] width 66 height 10
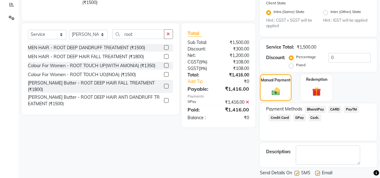
scroll to position [145, 0]
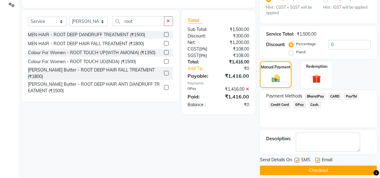
click at [296, 158] on label at bounding box center [296, 160] width 5 height 5
click at [296, 158] on input "checkbox" at bounding box center [296, 160] width 4 height 4
checkbox input "false"
click at [295, 166] on button "Checkout" at bounding box center [318, 170] width 117 height 10
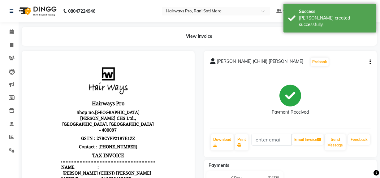
click at [349, 47] on main "View Invoice [PERSON_NAME] (CHINI) [PERSON_NAME] Prebook Payment Received Downl…" at bounding box center [199, 160] width 361 height 266
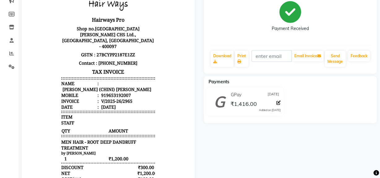
scroll to position [84, 0]
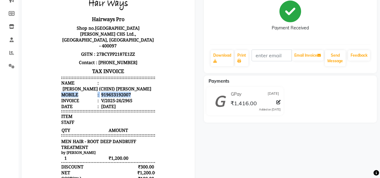
drag, startPoint x: 135, startPoint y: 85, endPoint x: 127, endPoint y: 90, distance: 9.4
click at [127, 90] on ul "Name : [PERSON_NAME] (CHINI) [PERSON_NAME] Mobile : 919653192007 Invoice : V/20…" at bounding box center [107, 94] width 93 height 29
click at [122, 92] on div "919653192007" at bounding box center [115, 95] width 31 height 6
copy ul "Mobile : 919653192007"
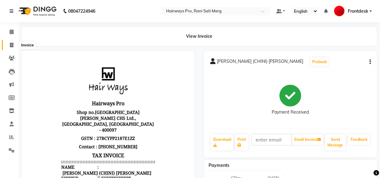
click at [12, 46] on icon at bounding box center [11, 45] width 3 height 5
select select "service"
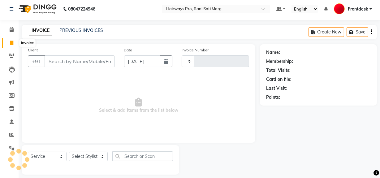
type input "2966"
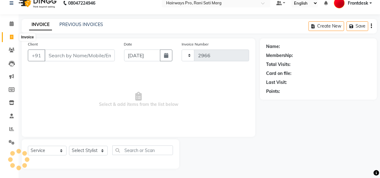
select select "787"
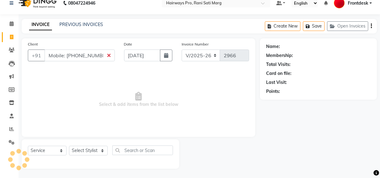
click at [72, 54] on input "Mobile: [PHONE_NUMBER]" at bounding box center [80, 55] width 70 height 12
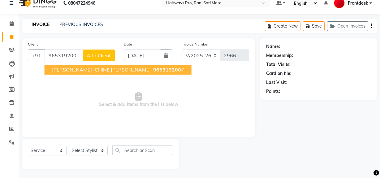
click at [97, 69] on span "[PERSON_NAME] (CHINI) [PERSON_NAME]" at bounding box center [101, 69] width 99 height 6
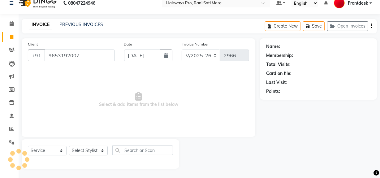
type input "9653192007"
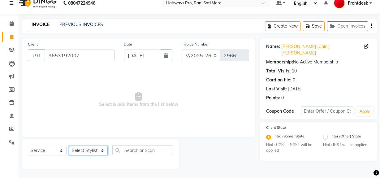
drag, startPoint x: 92, startPoint y: 151, endPoint x: 94, endPoint y: 146, distance: 5.3
click at [93, 150] on select "Select Stylist ABID DANISH [PERSON_NAME] Frontdesk INTEZAR [PERSON_NAME] [PERSO…" at bounding box center [88, 151] width 39 height 10
select select "13192"
click at [69, 146] on select "Select Stylist ABID DANISH [PERSON_NAME] Frontdesk INTEZAR [PERSON_NAME] [PERSO…" at bounding box center [88, 151] width 39 height 10
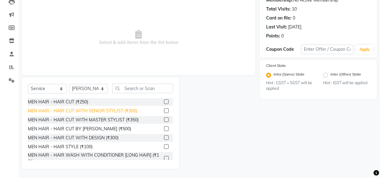
click at [102, 111] on div "MEN HAIR - HAIR CUT WITH SENIOR STYLIST (₹300)" at bounding box center [82, 111] width 109 height 6
checkbox input "false"
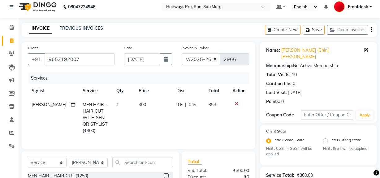
scroll to position [0, 0]
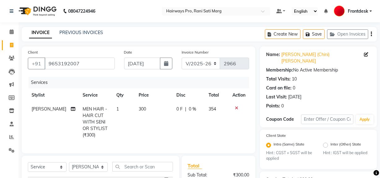
click at [371, 34] on icon "button" at bounding box center [370, 34] width 1 height 0
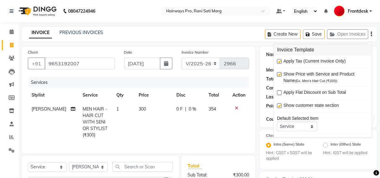
click at [281, 61] on label at bounding box center [279, 61] width 5 height 5
click at [281, 61] on input "checkbox" at bounding box center [279, 62] width 4 height 4
checkbox input "false"
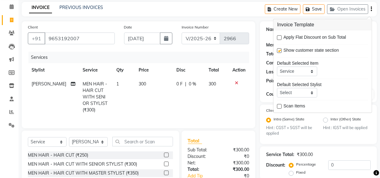
scroll to position [82, 0]
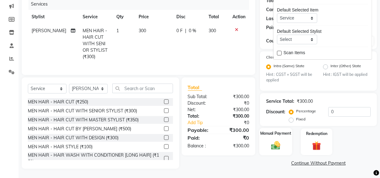
click at [278, 141] on div "Manual Payment" at bounding box center [275, 142] width 33 height 28
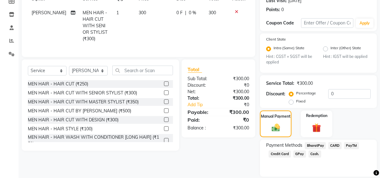
scroll to position [110, 0]
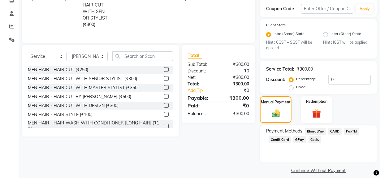
click at [317, 136] on span "Cash." at bounding box center [314, 139] width 13 height 7
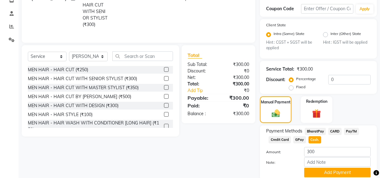
click at [300, 136] on span "GPay" at bounding box center [299, 139] width 13 height 7
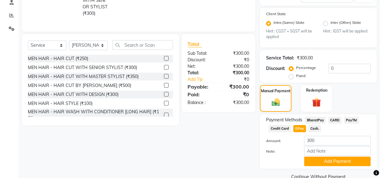
scroll to position [128, 0]
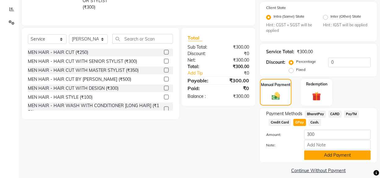
click at [311, 150] on button "Add Payment" at bounding box center [337, 155] width 66 height 10
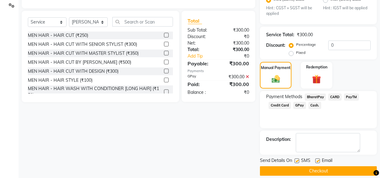
scroll to position [145, 0]
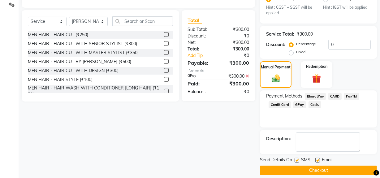
click at [296, 158] on label at bounding box center [296, 160] width 5 height 5
click at [296, 158] on input "checkbox" at bounding box center [296, 160] width 4 height 4
checkbox input "false"
click at [295, 165] on button "Checkout" at bounding box center [318, 170] width 117 height 10
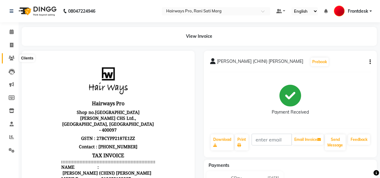
click at [11, 56] on icon at bounding box center [12, 58] width 6 height 5
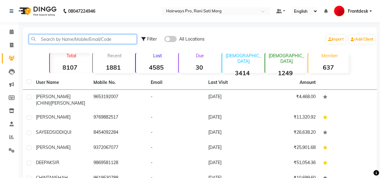
click at [42, 40] on input "text" at bounding box center [83, 39] width 108 height 10
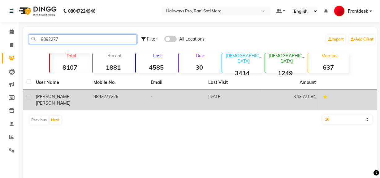
type input "9892277"
click at [87, 100] on td "[PERSON_NAME]" at bounding box center [61, 100] width 58 height 20
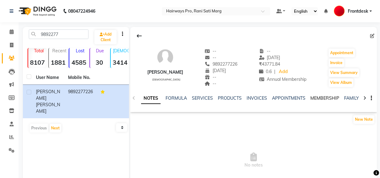
click at [316, 97] on link "MEMBERSHIP" at bounding box center [324, 98] width 29 height 6
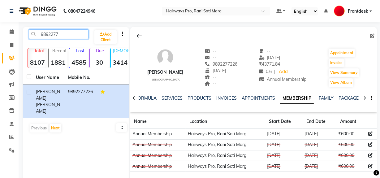
click at [83, 35] on input "9892277" at bounding box center [59, 34] width 60 height 10
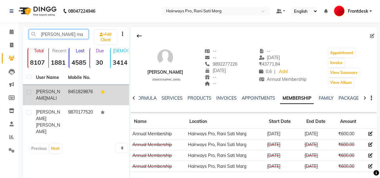
type input "[PERSON_NAME] ma"
click at [71, 88] on td "8451829876" at bounding box center [80, 95] width 32 height 20
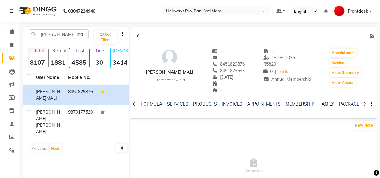
click at [328, 105] on link "FAMILY" at bounding box center [326, 104] width 15 height 6
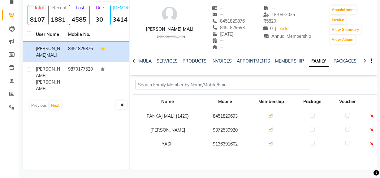
scroll to position [44, 0]
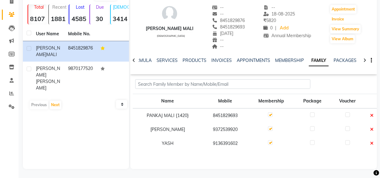
click at [334, 18] on button "Invoice" at bounding box center [337, 19] width 15 height 9
select select "service"
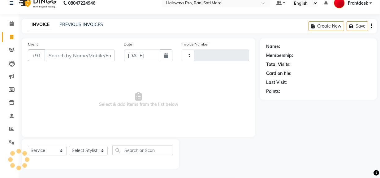
scroll to position [8, 0]
type input "2967"
select select "787"
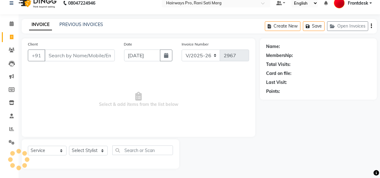
type input "8451829876"
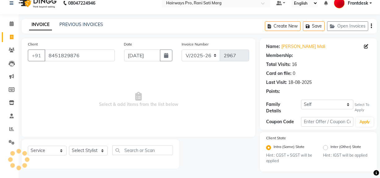
select select "1: Object"
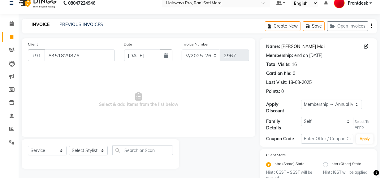
click at [284, 45] on link "[PERSON_NAME] Mali" at bounding box center [303, 46] width 44 height 6
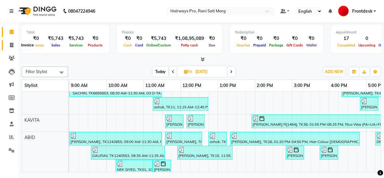
click at [10, 46] on icon at bounding box center [11, 45] width 3 height 5
select select "787"
select select "service"
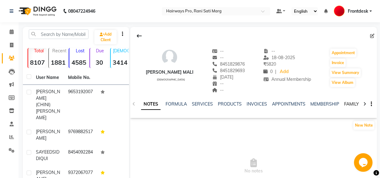
click at [350, 102] on link "FAMILY" at bounding box center [351, 104] width 15 height 6
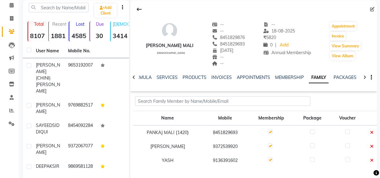
scroll to position [56, 0]
